Goal: Connect with others: Connect with others

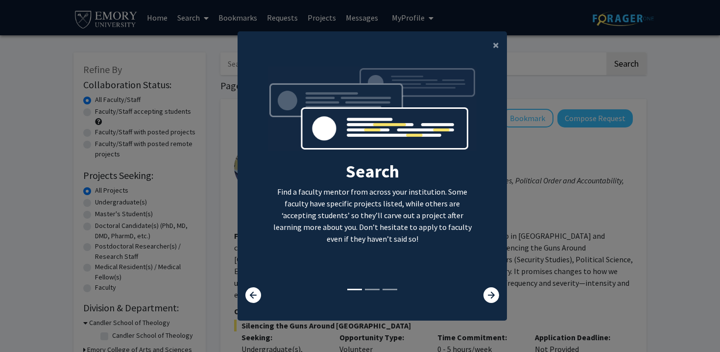
click at [206, 131] on modal-container "× Search Find a faculty mentor from across your institution. Some faculty have …" at bounding box center [360, 176] width 720 height 352
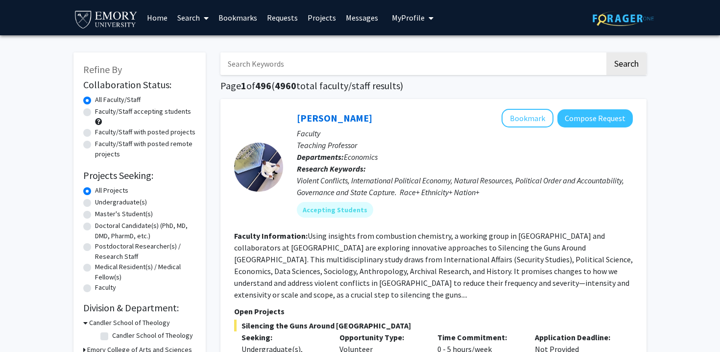
click at [168, 23] on link "Home" at bounding box center [157, 17] width 30 height 34
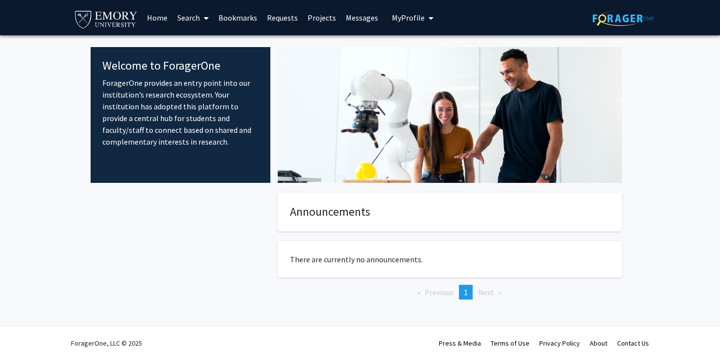
click at [202, 15] on span at bounding box center [204, 18] width 9 height 34
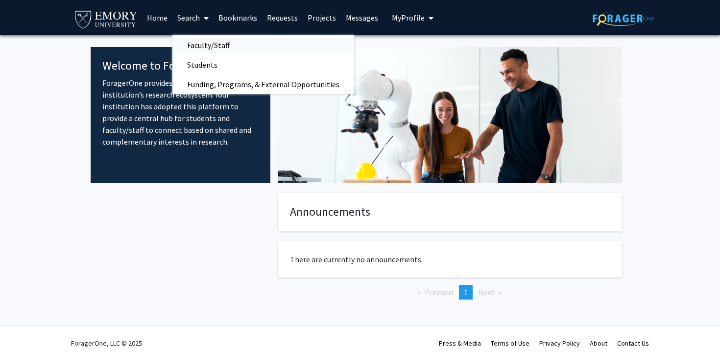
click at [217, 46] on span "Faculty/Staff" at bounding box center [208, 45] width 72 height 20
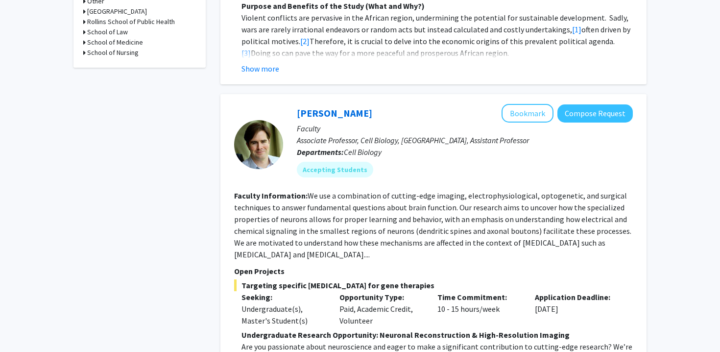
scroll to position [373, 0]
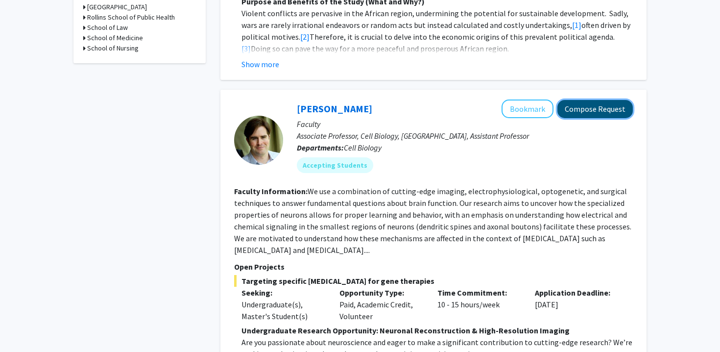
click at [581, 101] on button "Compose Request" at bounding box center [594, 109] width 75 height 18
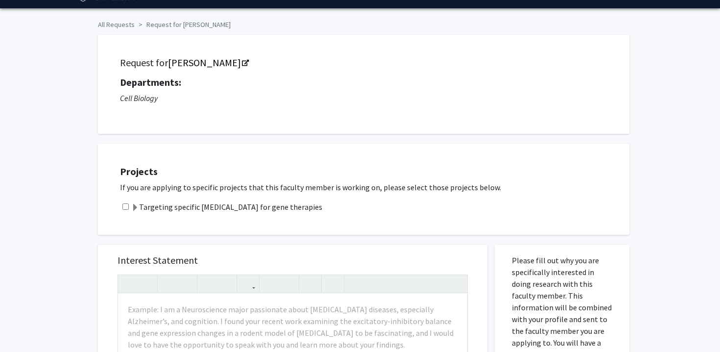
scroll to position [30, 0]
